Goal: Transaction & Acquisition: Download file/media

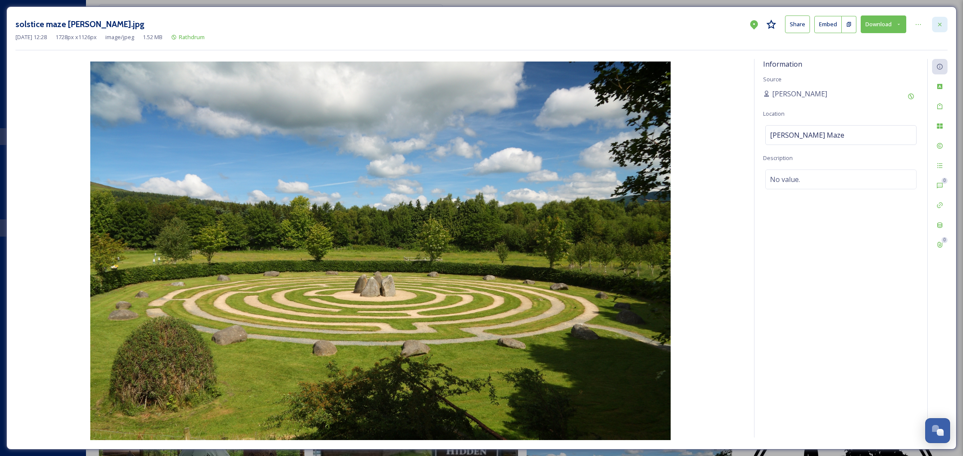
scroll to position [405, 0]
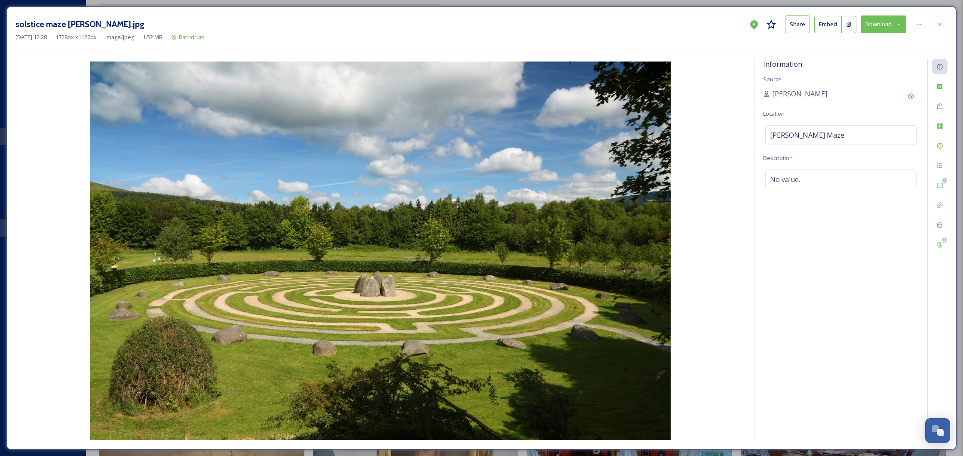
click at [939, 25] on icon at bounding box center [939, 24] width 7 height 7
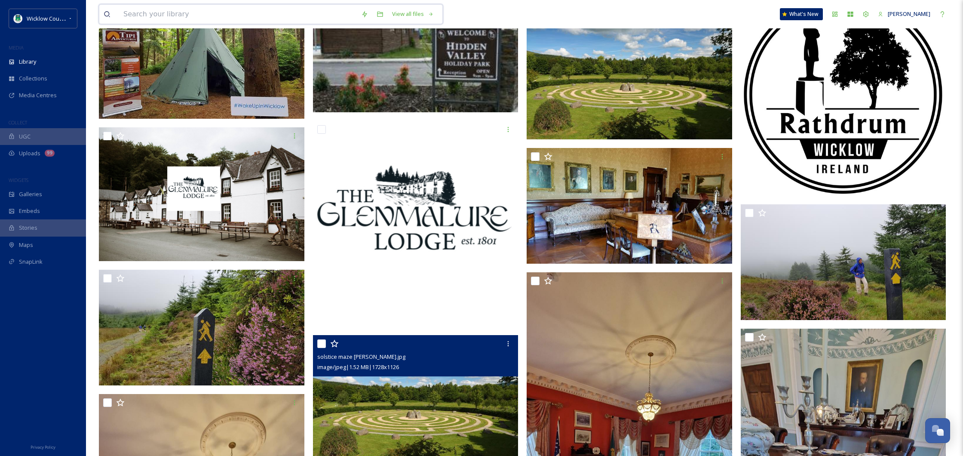
click at [198, 10] on input at bounding box center [238, 14] width 238 height 19
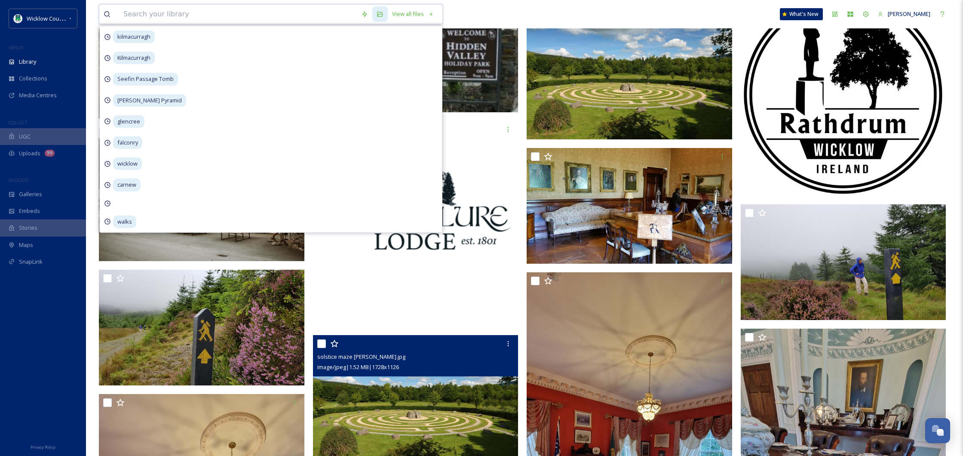
paste input "Seefin Passage Tomb"
type input "Seefin Passage Tomb"
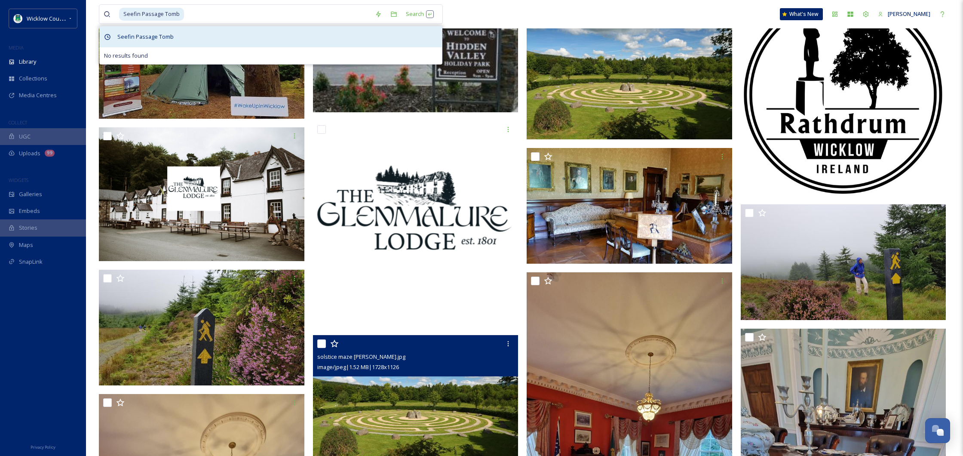
click at [163, 32] on span "Seefin Passage Tomb" at bounding box center [145, 37] width 65 height 12
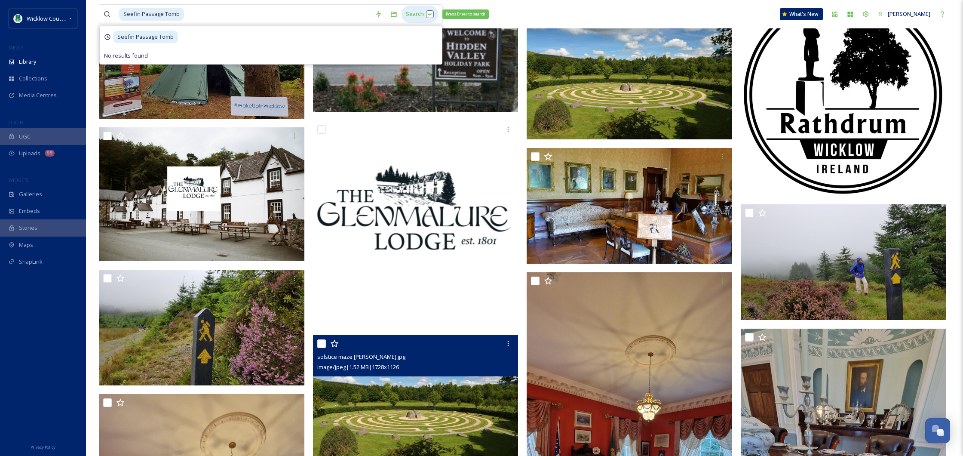
click at [425, 13] on div "Search Press Enter to search" at bounding box center [420, 14] width 37 height 17
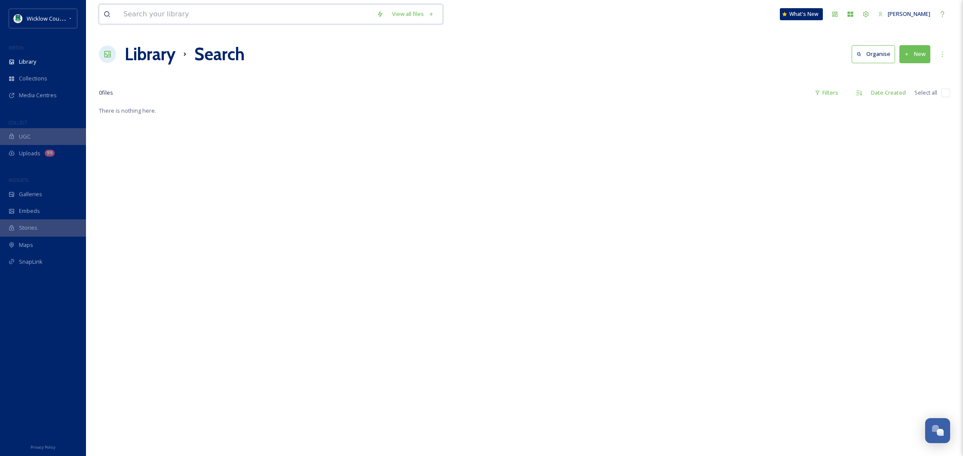
click at [155, 19] on input at bounding box center [245, 14] width 253 height 19
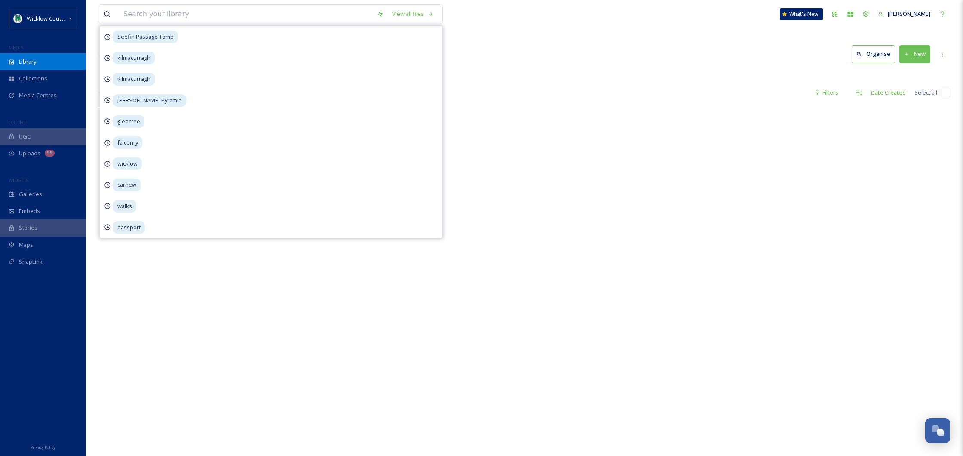
click at [40, 57] on div "Library" at bounding box center [43, 61] width 86 height 17
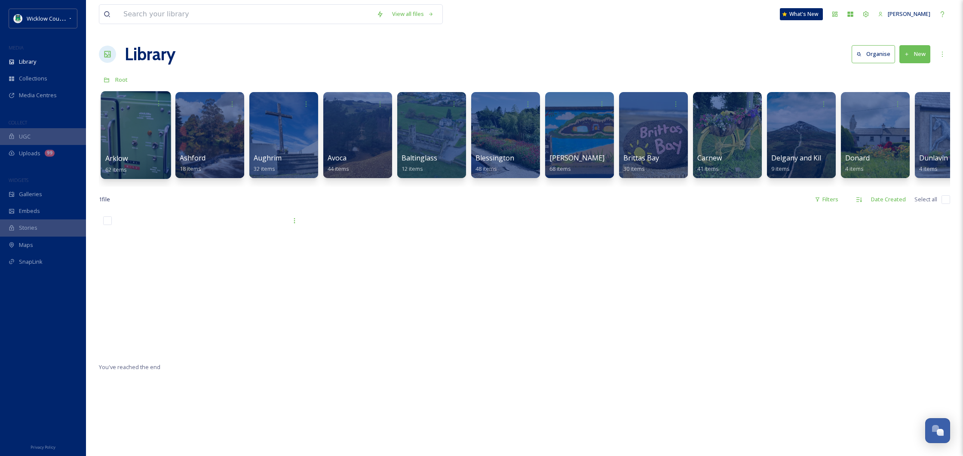
click at [120, 140] on div at bounding box center [136, 135] width 70 height 88
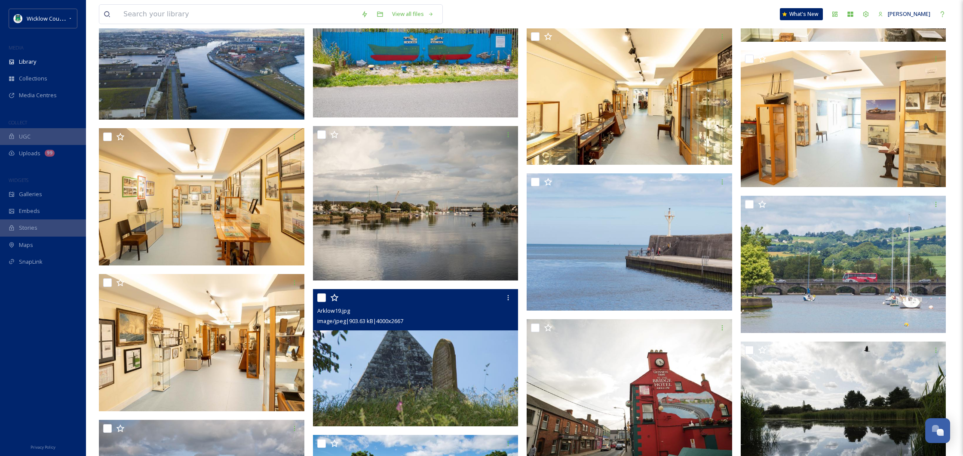
scroll to position [1398, 0]
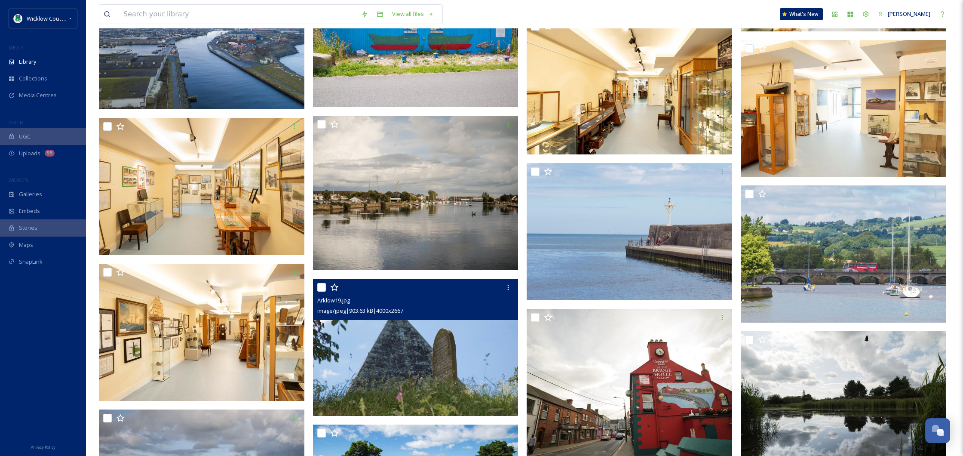
click at [409, 301] on div "Arklow19.jpg" at bounding box center [416, 300] width 199 height 10
click at [428, 335] on img at bounding box center [416, 347] width 206 height 137
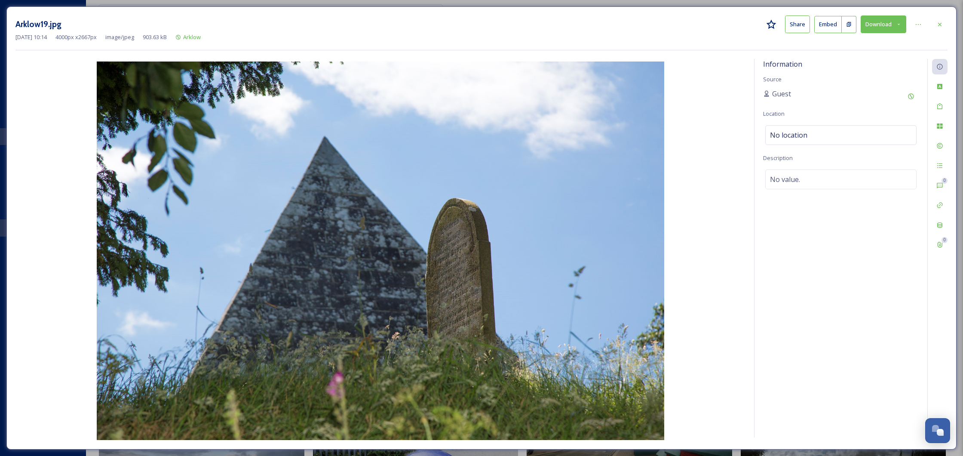
click at [886, 23] on button "Download" at bounding box center [884, 24] width 46 height 18
click at [847, 57] on span "Download Large (2000 x 1334)" at bounding box center [858, 61] width 76 height 8
click at [905, 22] on button "Download" at bounding box center [884, 24] width 46 height 18
click at [877, 45] on span "Download Original (4000 x 2667)" at bounding box center [860, 44] width 81 height 8
